Goal: Information Seeking & Learning: Learn about a topic

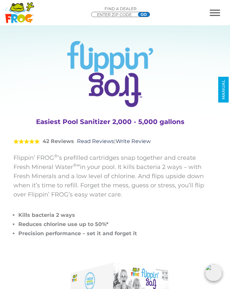
click at [60, 12] on div ".st130{clip-path:url(#SVGID_2_);fill-rule:evenodd;clip-rule:evenodd;fill:#C3CC0…" at bounding box center [115, 12] width 230 height 21
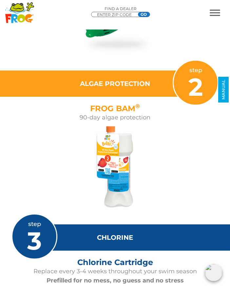
scroll to position [1381, 0]
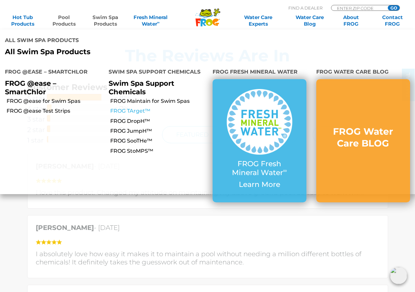
click at [131, 107] on link "FROG TArget™" at bounding box center [158, 110] width 97 height 7
click at [132, 117] on link "FROG DropH™" at bounding box center [158, 120] width 97 height 7
click at [132, 127] on link "FROG JumpH™" at bounding box center [158, 130] width 97 height 7
click at [132, 137] on link "FROG SooTHe™" at bounding box center [158, 140] width 97 height 7
click at [135, 147] on link "FROG StoMPS™" at bounding box center [158, 150] width 97 height 7
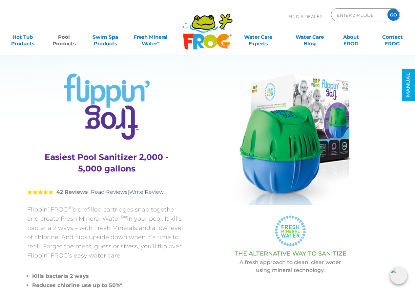
scroll to position [0, 0]
click at [24, 42] on link "Hot Tub Products" at bounding box center [23, 37] width 32 height 13
